Goal: Task Accomplishment & Management: Manage account settings

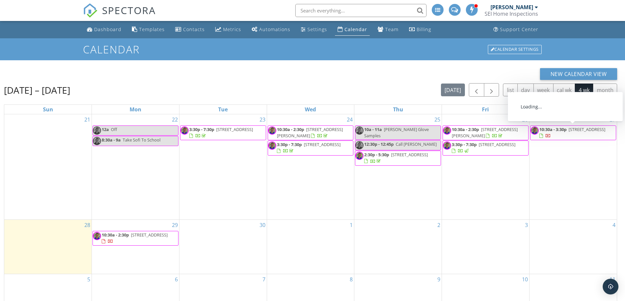
click at [585, 132] on span "[STREET_ADDRESS]" at bounding box center [587, 130] width 37 height 6
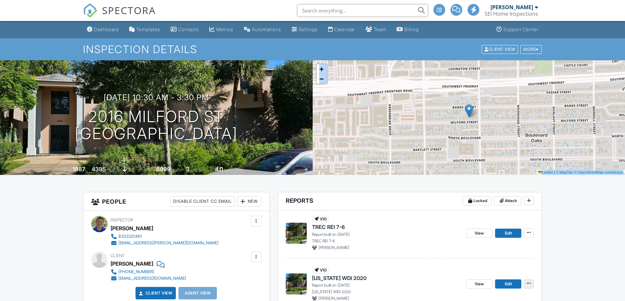
scroll to position [33, 0]
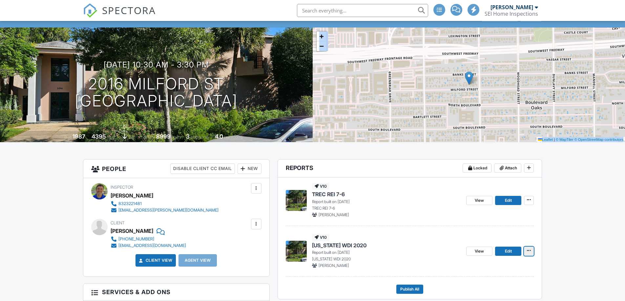
click at [533, 252] on button at bounding box center [529, 251] width 10 height 9
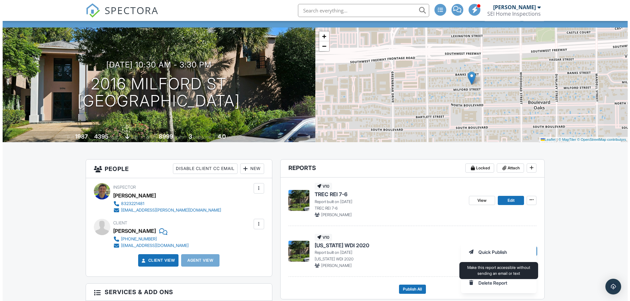
scroll to position [66, 0]
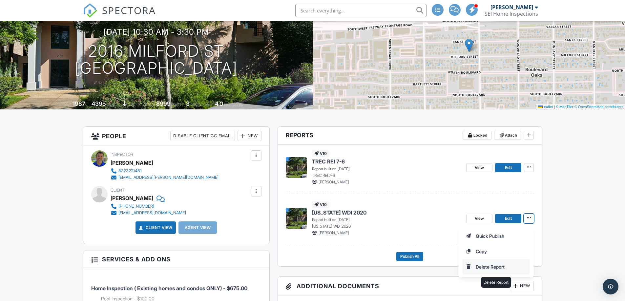
click at [482, 265] on input "Delete Report" at bounding box center [496, 267] width 67 height 15
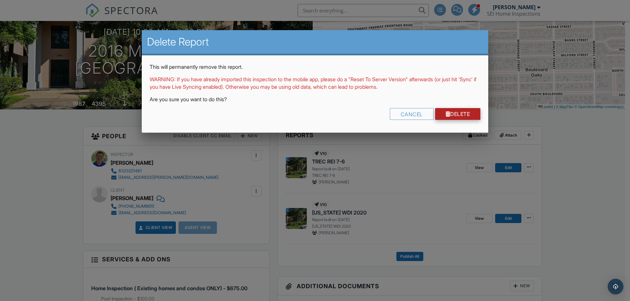
click at [454, 113] on link "Delete" at bounding box center [458, 114] width 46 height 12
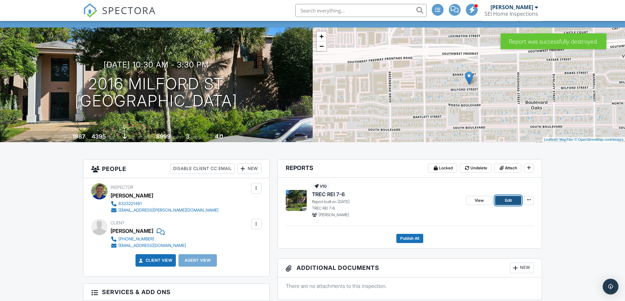
click at [511, 198] on span "Edit" at bounding box center [508, 200] width 7 height 7
